Goal: Information Seeking & Learning: Learn about a topic

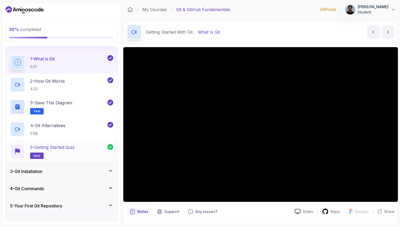
scroll to position [43, 0]
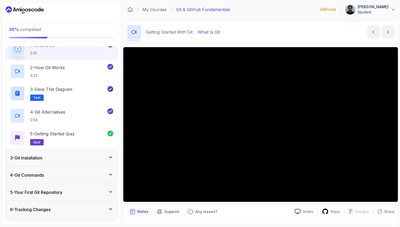
click at [56, 159] on div "3 - Git Installation" at bounding box center [61, 157] width 103 height 6
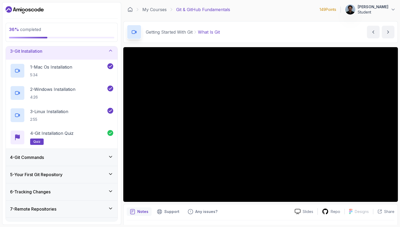
scroll to position [58, 0]
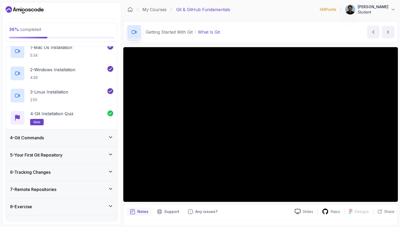
click at [42, 148] on div "5 - Your First Git Repository" at bounding box center [62, 154] width 112 height 17
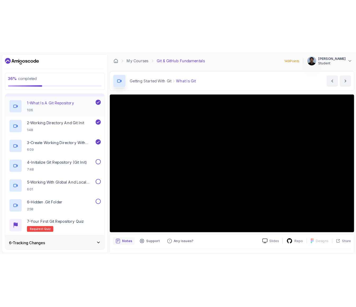
scroll to position [83, 0]
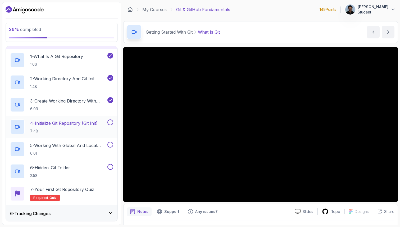
click at [54, 126] on p "4 - Initialize Git Repository (Git Init)" at bounding box center [63, 123] width 67 height 6
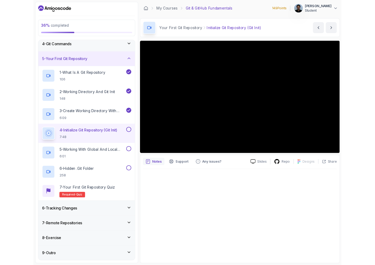
scroll to position [56, 0]
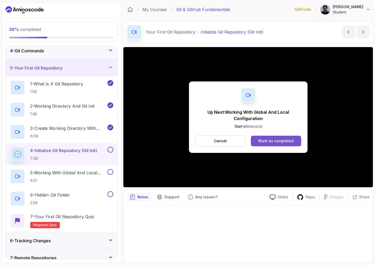
click at [270, 143] on div "Mark as completed" at bounding box center [275, 140] width 35 height 5
